Goal: Information Seeking & Learning: Learn about a topic

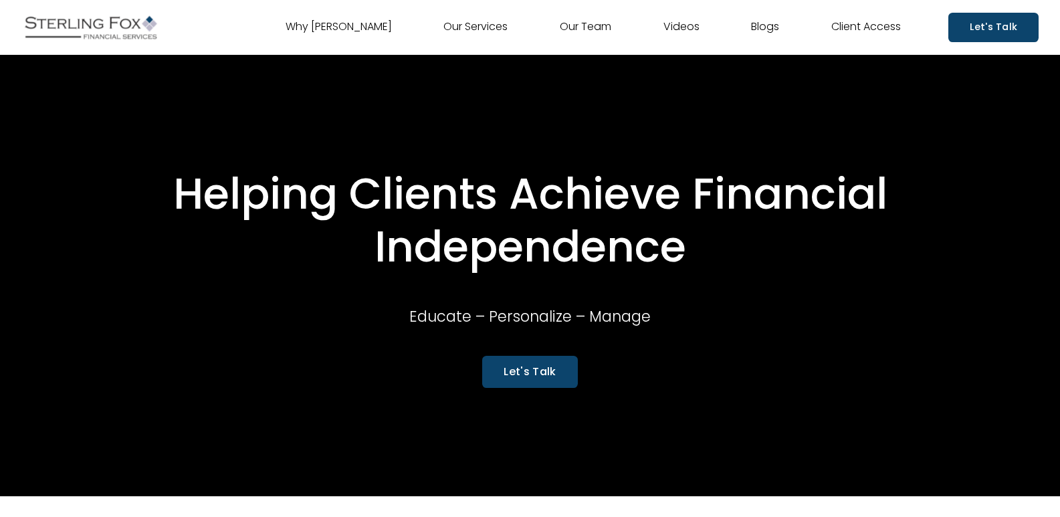
click at [685, 33] on link "Videos" at bounding box center [681, 27] width 36 height 21
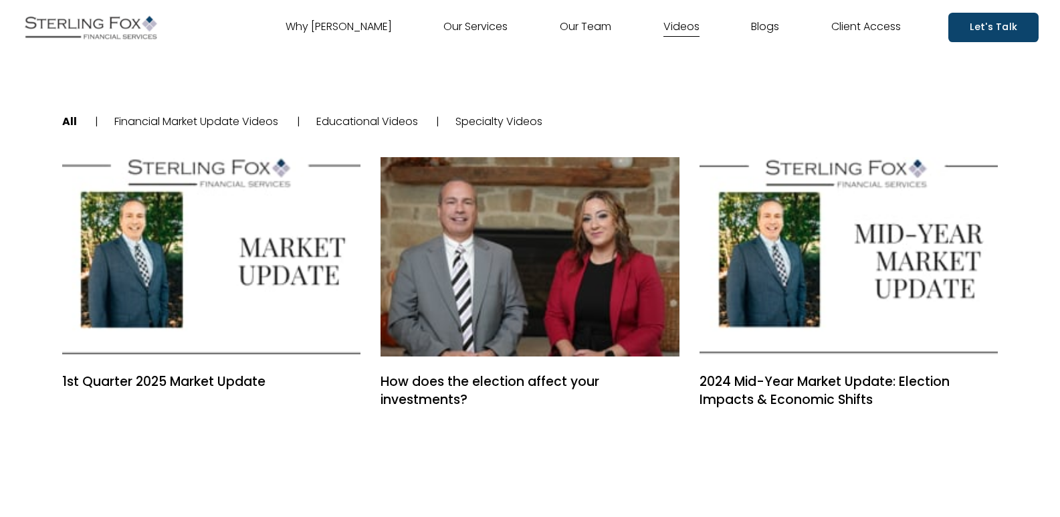
click at [524, 118] on link "Specialty Videos" at bounding box center [498, 121] width 87 height 15
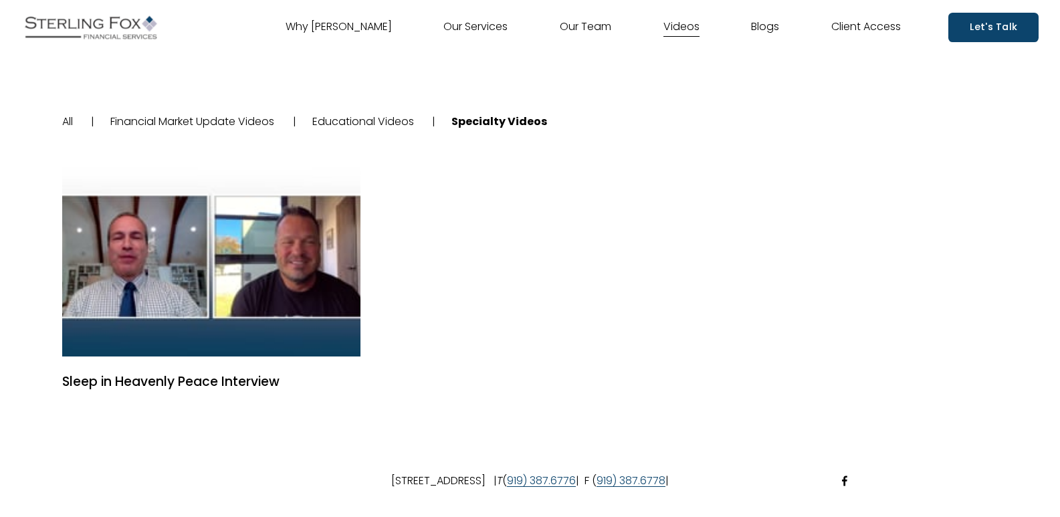
click at [353, 123] on link "Educational Videos" at bounding box center [363, 121] width 102 height 15
